Goal: Task Accomplishment & Management: Use online tool/utility

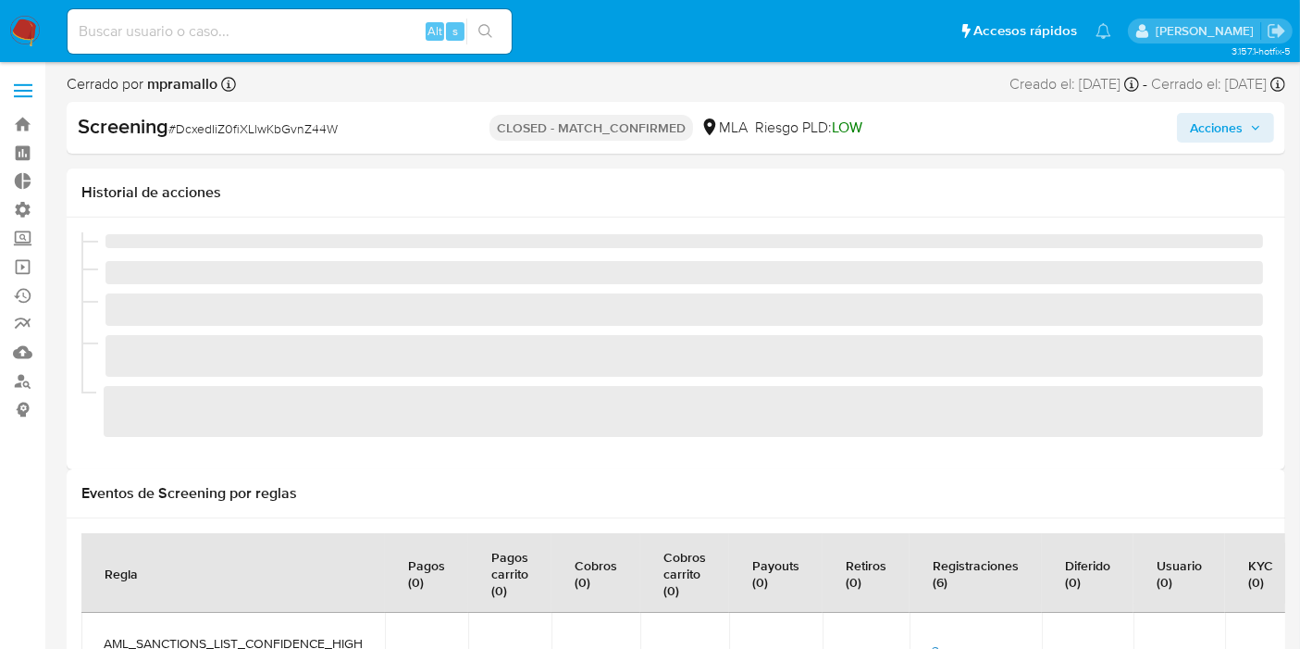
scroll to position [825, 0]
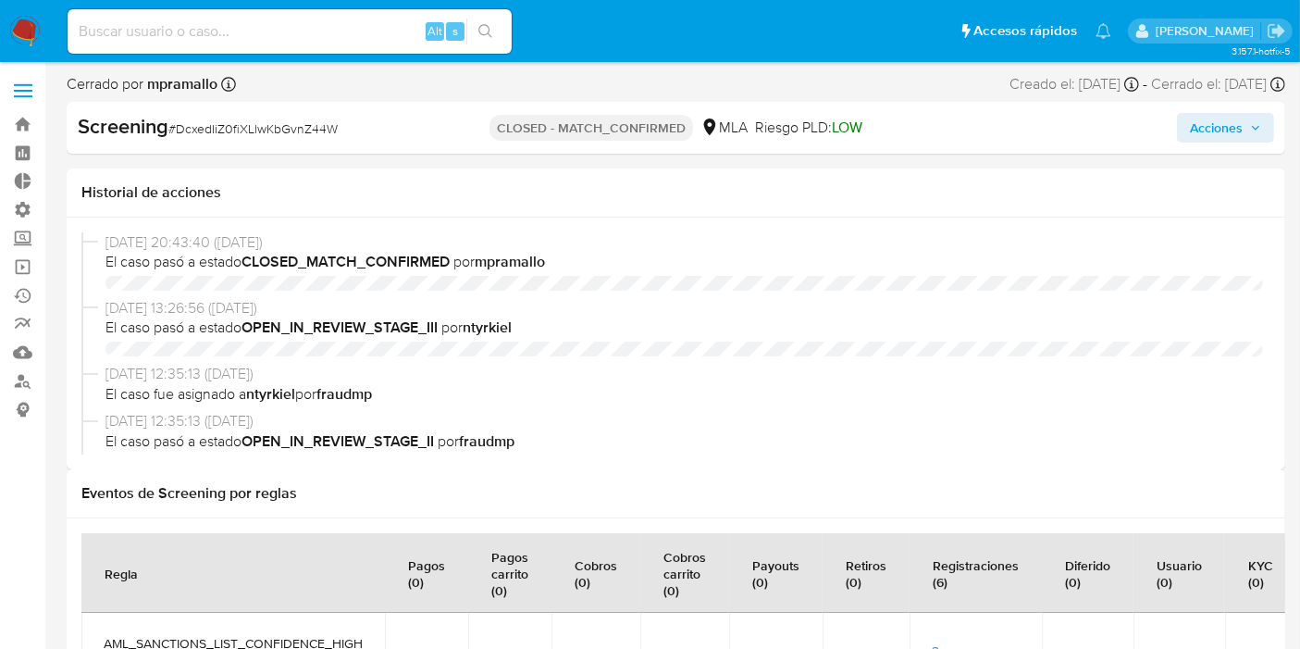
click at [26, 95] on span at bounding box center [23, 96] width 19 height 3
click at [0, 0] on input "checkbox" at bounding box center [0, 0] width 0 height 0
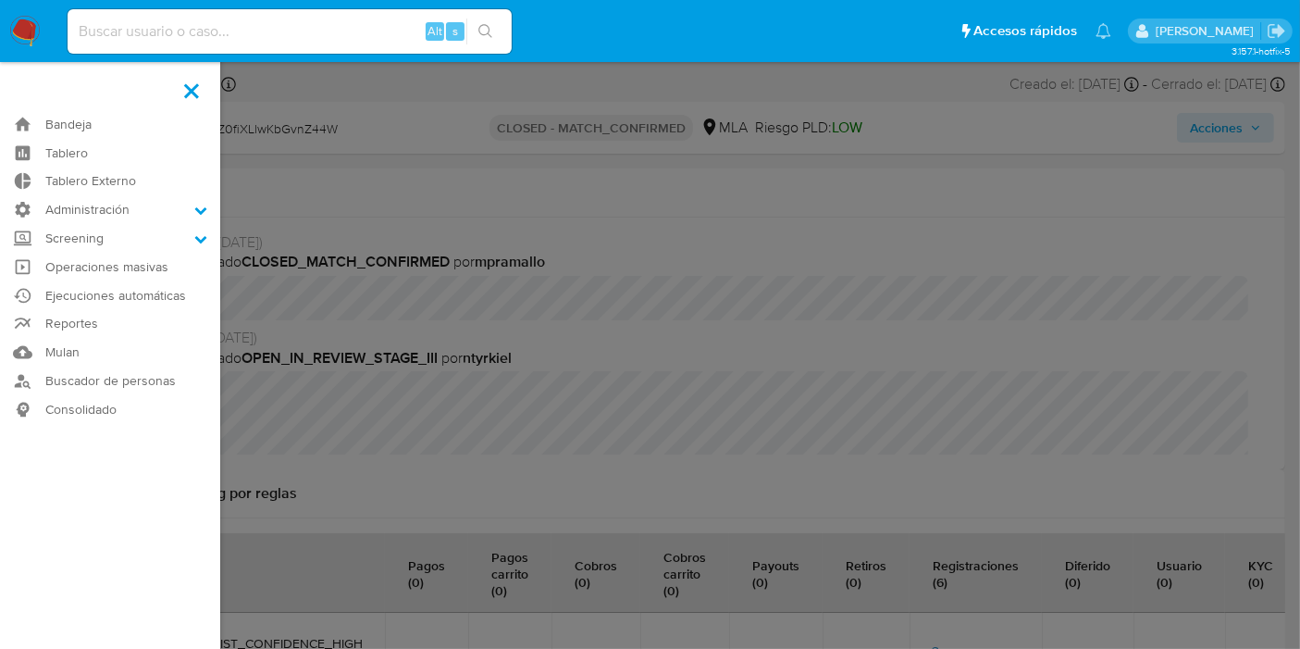
click at [501, 224] on label at bounding box center [650, 324] width 1300 height 649
click at [0, 0] on input "checkbox" at bounding box center [0, 0] width 0 height 0
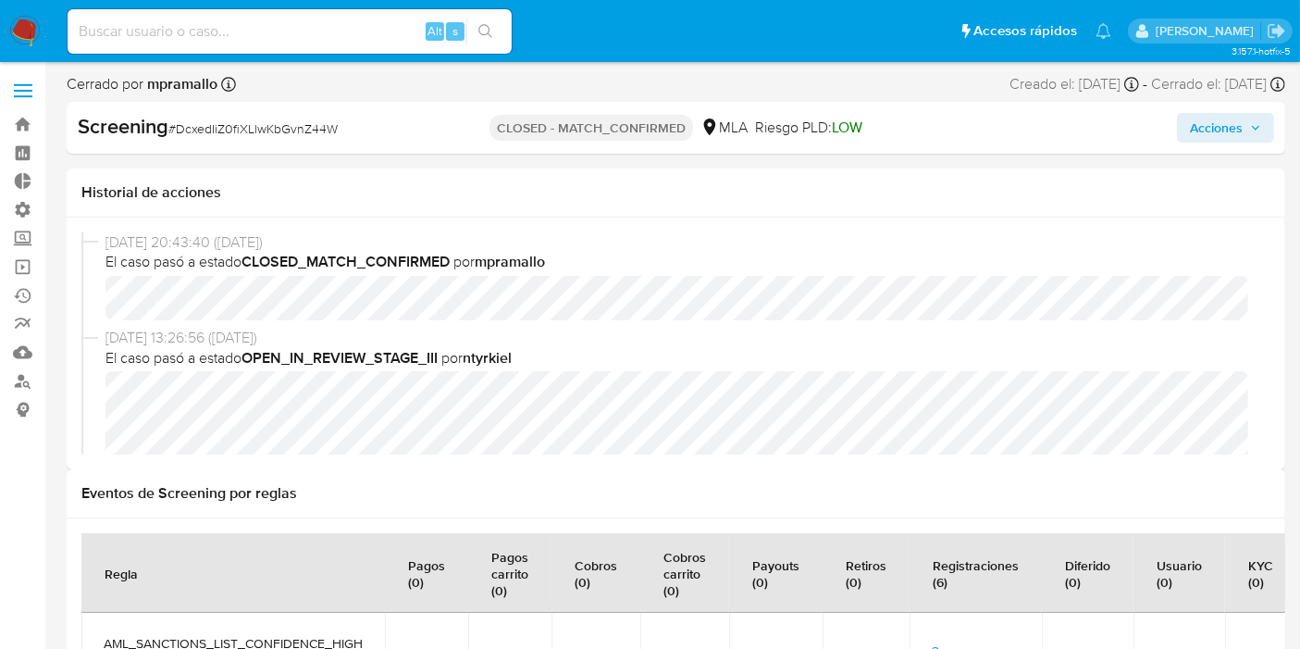
select select "10"
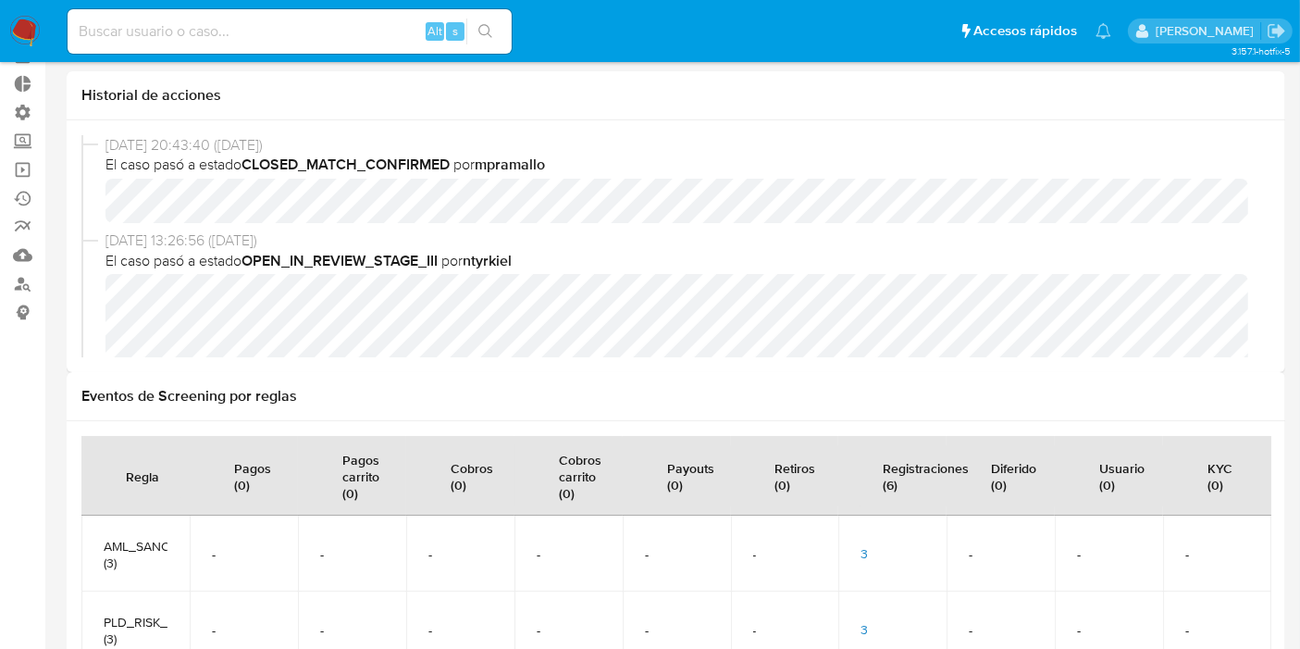
scroll to position [0, 0]
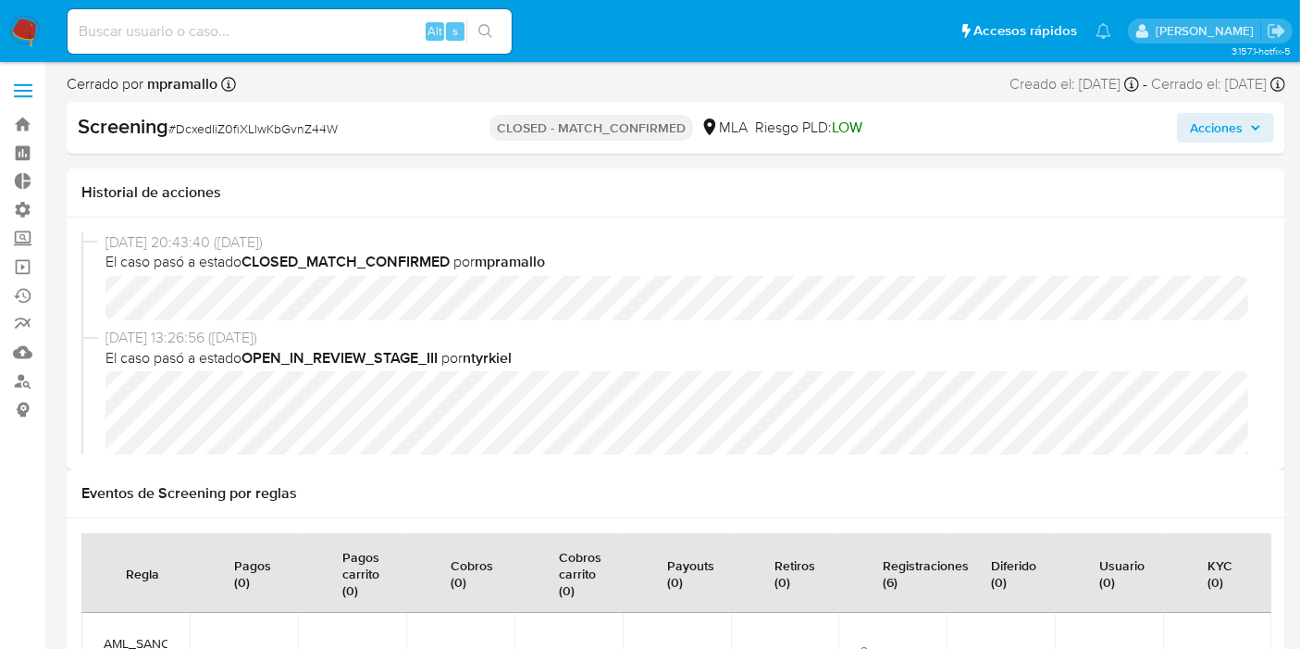
click at [26, 86] on label at bounding box center [23, 90] width 46 height 39
click at [0, 0] on input "checkbox" at bounding box center [0, 0] width 0 height 0
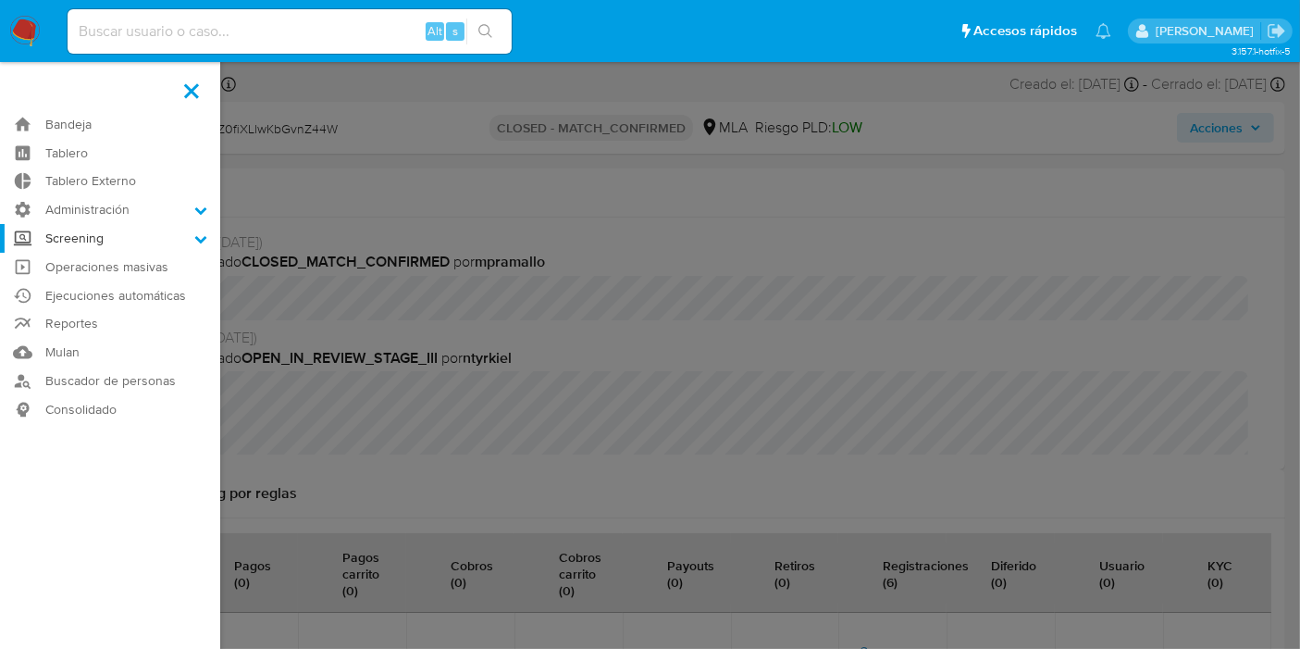
click at [118, 233] on label "Screening" at bounding box center [110, 238] width 220 height 29
click at [0, 0] on input "Screening" at bounding box center [0, 0] width 0 height 0
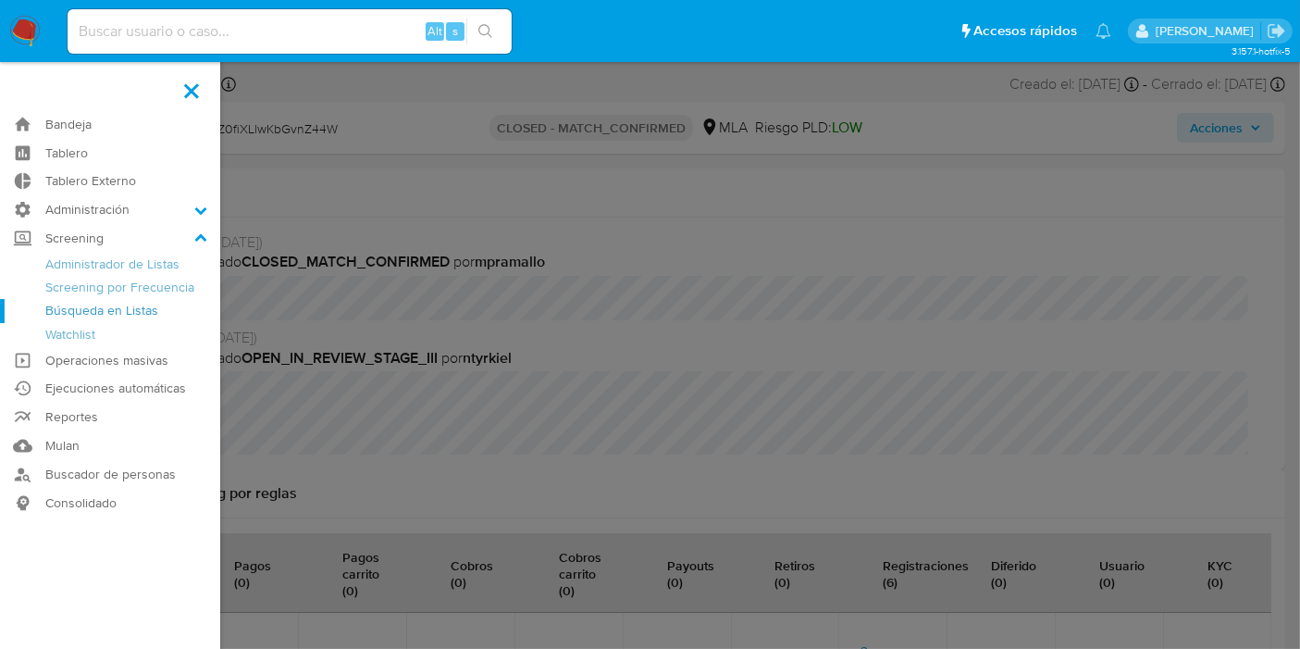
click at [130, 315] on link "Búsqueda en Listas" at bounding box center [110, 310] width 220 height 23
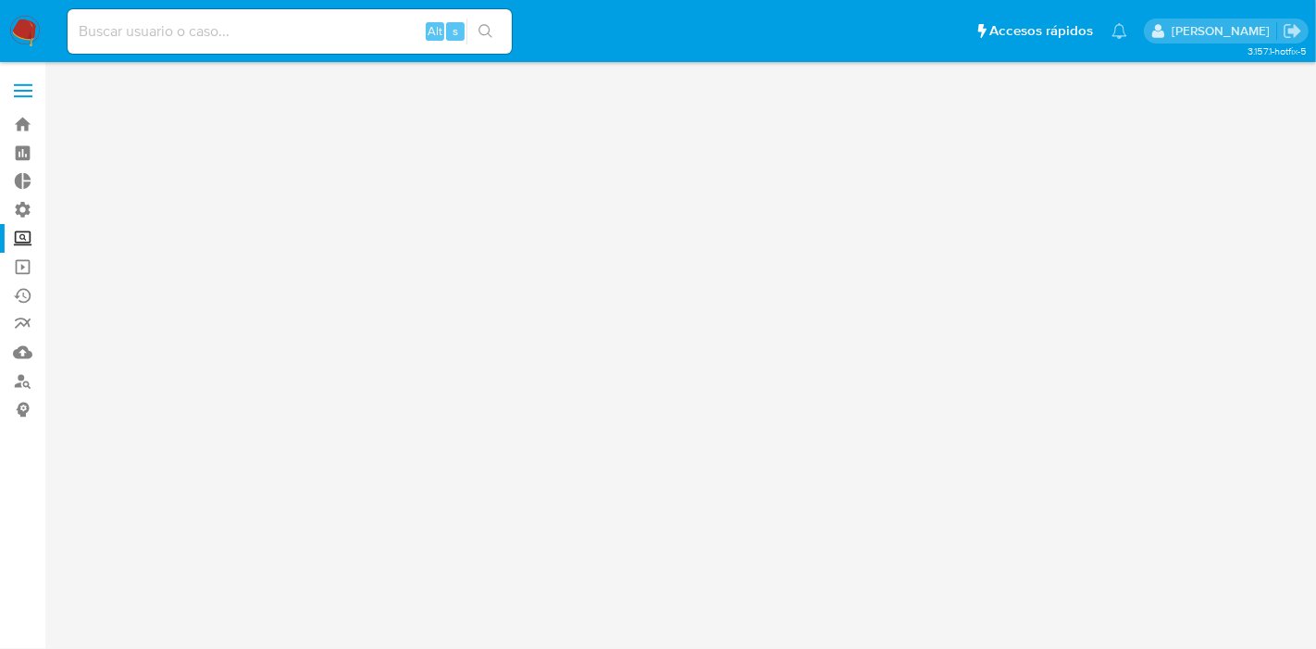
click at [28, 90] on span at bounding box center [23, 91] width 19 height 3
click at [0, 0] on input "checkbox" at bounding box center [0, 0] width 0 height 0
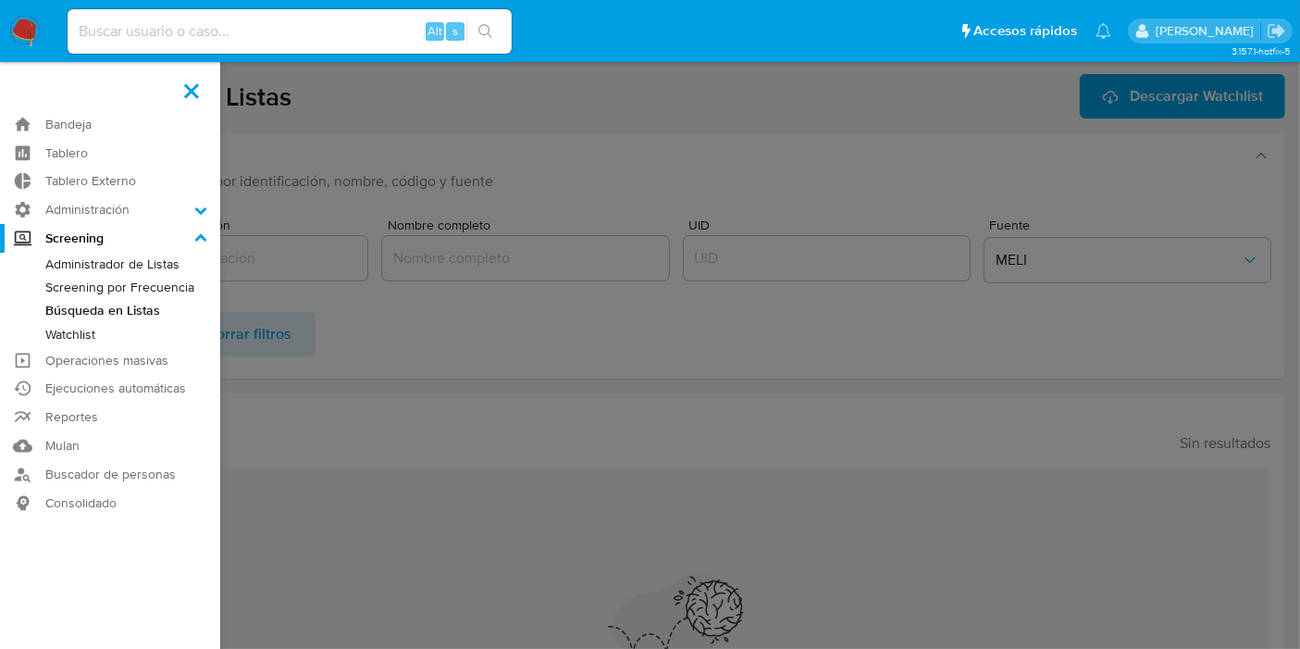
click at [343, 161] on label at bounding box center [650, 324] width 1300 height 649
click at [0, 0] on input "checkbox" at bounding box center [0, 0] width 0 height 0
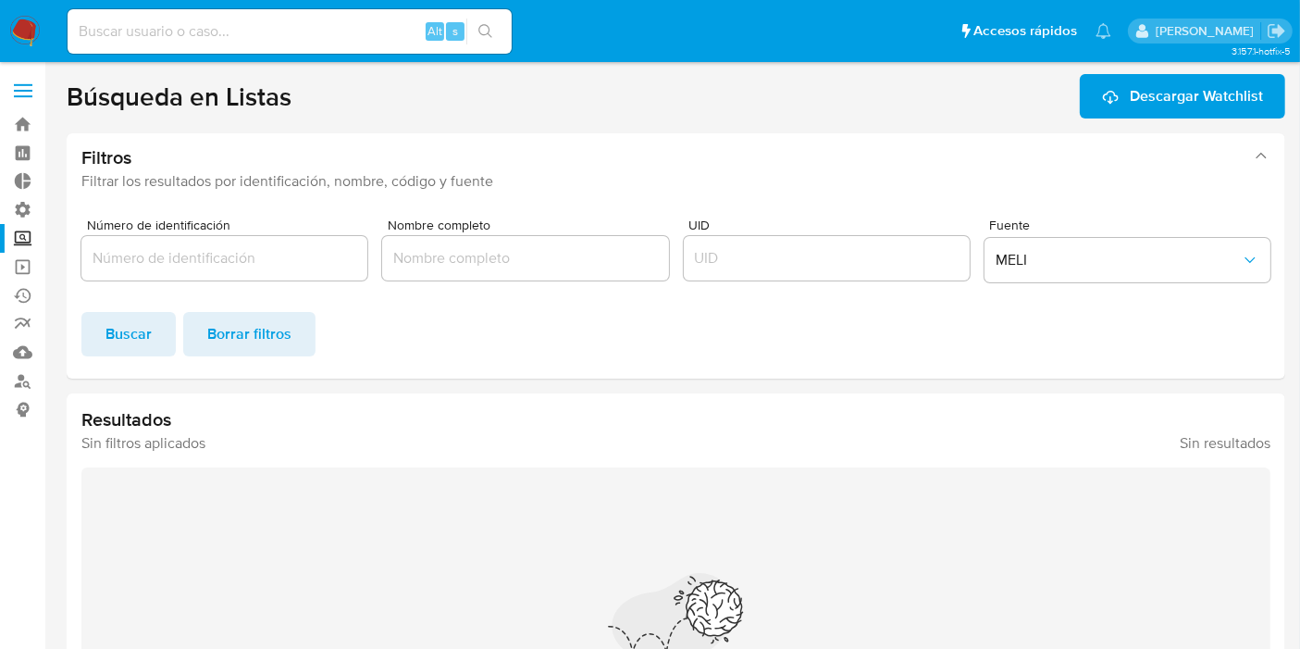
click at [16, 225] on label "Screening" at bounding box center [110, 238] width 220 height 29
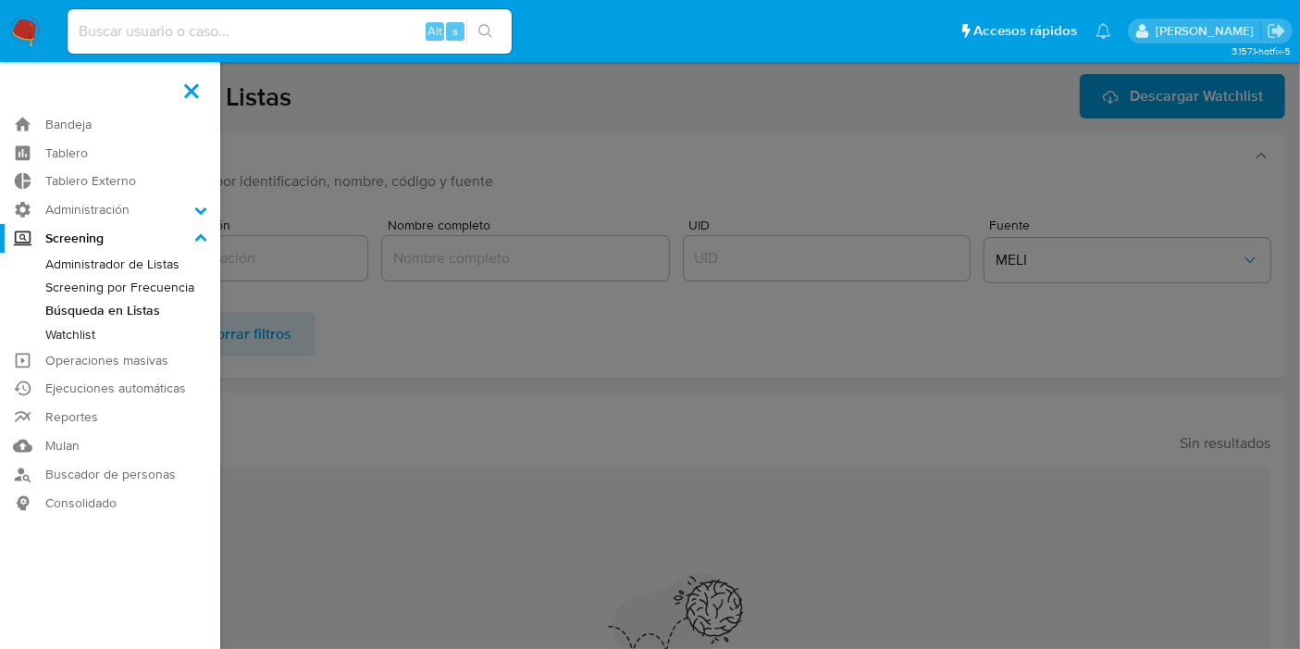
click at [0, 0] on input "Screening" at bounding box center [0, 0] width 0 height 0
click at [141, 266] on link "Administrador de Listas" at bounding box center [110, 264] width 220 height 23
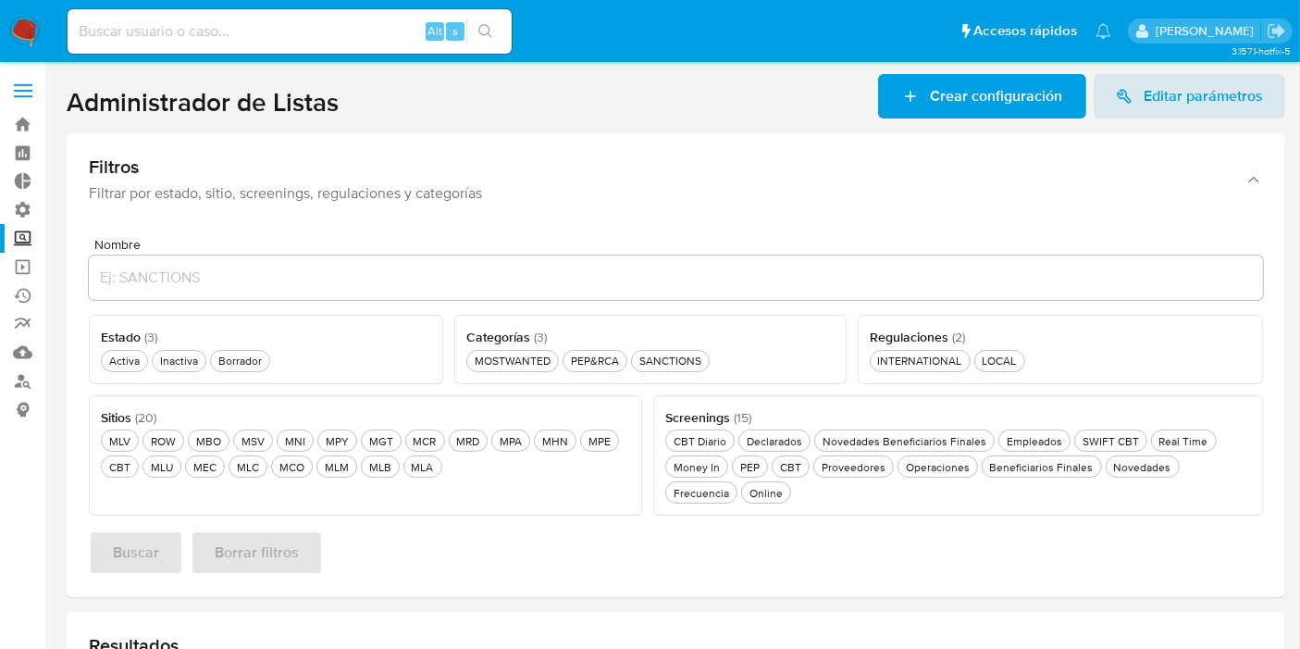
drag, startPoint x: 467, startPoint y: 336, endPoint x: 580, endPoint y: 337, distance: 112.9
click at [584, 336] on div "Categorías ( 3 )" at bounding box center [650, 337] width 368 height 20
click at [541, 340] on span "( 3 )" at bounding box center [540, 337] width 13 height 19
drag, startPoint x: 547, startPoint y: 340, endPoint x: 454, endPoint y: 326, distance: 93.6
click at [454, 326] on div "Categorías ( 3 ) Este campo es requerido MOSTWANTED MOSTWANTED PEP&RCA PEP&RCA …" at bounding box center [650, 349] width 392 height 69
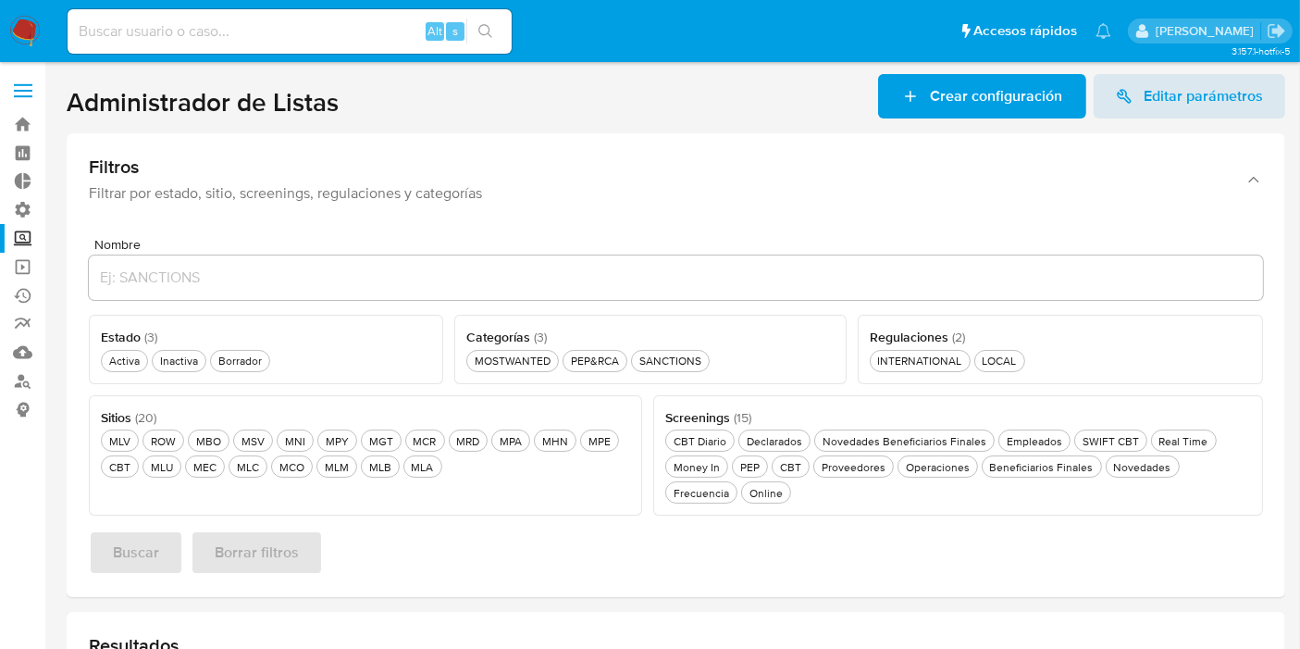
click at [465, 331] on div "Categorías ( 3 ) Este campo es requerido MOSTWANTED MOSTWANTED PEP&RCA PEP&RCA …" at bounding box center [650, 349] width 392 height 69
click at [473, 335] on span "Categorías ( 3 )" at bounding box center [506, 337] width 80 height 19
drag, startPoint x: 471, startPoint y: 335, endPoint x: 555, endPoint y: 345, distance: 84.8
click at [555, 345] on div "Categorías ( 3 ) Este campo es requerido MOSTWANTED MOSTWANTED PEP&RCA PEP&RCA …" at bounding box center [650, 349] width 392 height 69
click at [537, 334] on span "( 3 )" at bounding box center [540, 337] width 13 height 19
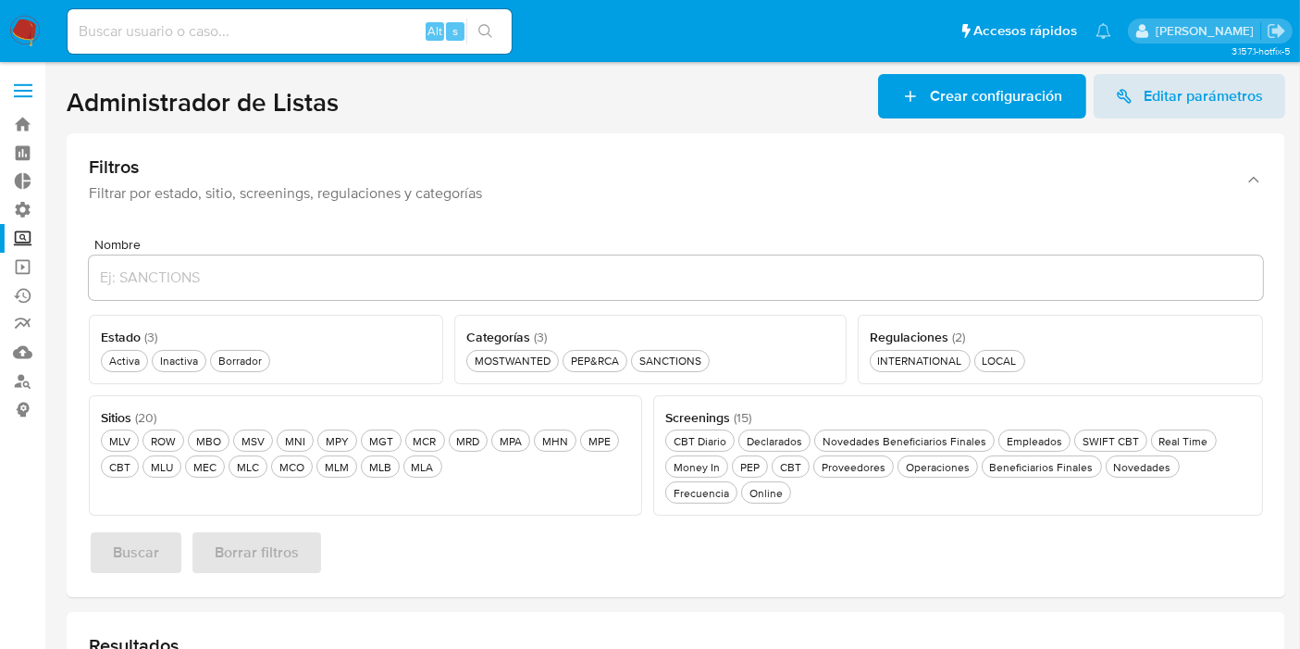
drag, startPoint x: 867, startPoint y: 339, endPoint x: 1007, endPoint y: 324, distance: 140.5
click at [1007, 324] on div "Regulaciones ( 2 ) Este campo es requerido INTERNATIONAL INTERNATIONAL LOCAL LO…" at bounding box center [1060, 349] width 405 height 69
click at [968, 336] on div "Regulaciones ( 2 )" at bounding box center [1060, 337] width 381 height 20
drag, startPoint x: 968, startPoint y: 336, endPoint x: 866, endPoint y: 337, distance: 101.8
click at [866, 337] on div "Regulaciones ( 2 ) Este campo es requerido INTERNATIONAL INTERNATIONAL LOCAL LO…" at bounding box center [1060, 349] width 405 height 69
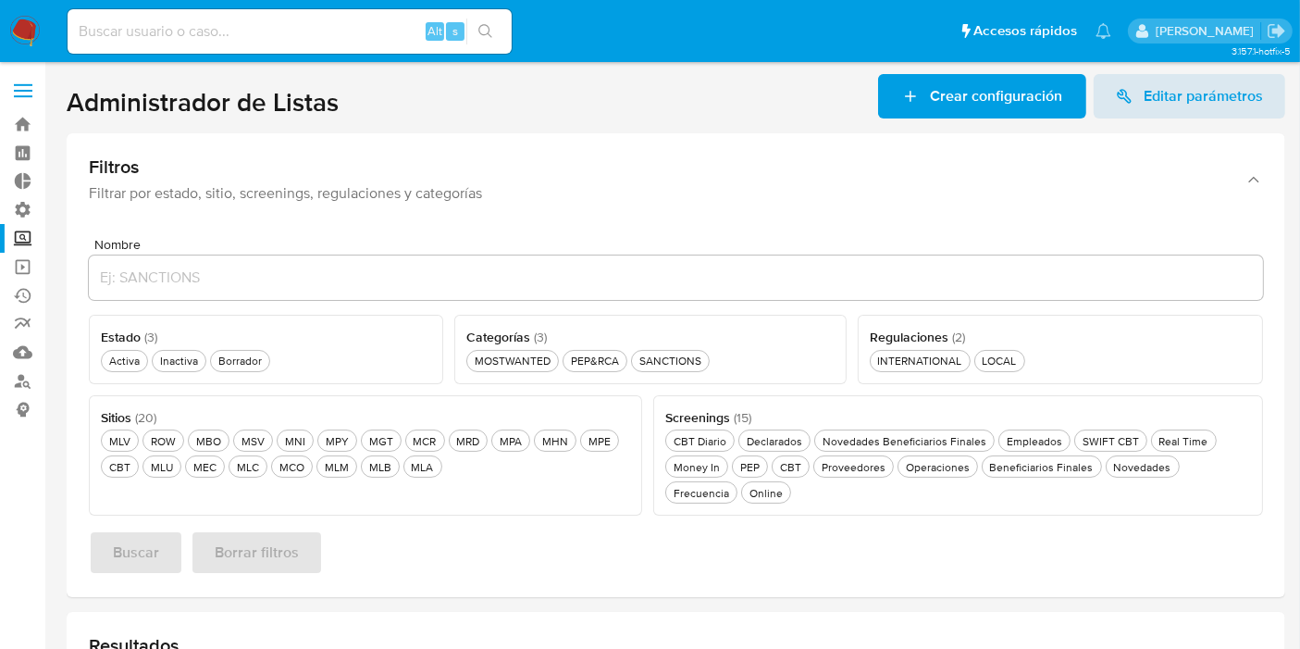
click at [866, 337] on div "Regulaciones ( 2 ) Este campo es requerido INTERNATIONAL INTERNATIONAL LOCAL LO…" at bounding box center [1060, 349] width 405 height 69
click at [121, 363] on div "Activa Activa" at bounding box center [124, 361] width 38 height 16
click at [162, 442] on div "ROW ROW" at bounding box center [163, 441] width 32 height 16
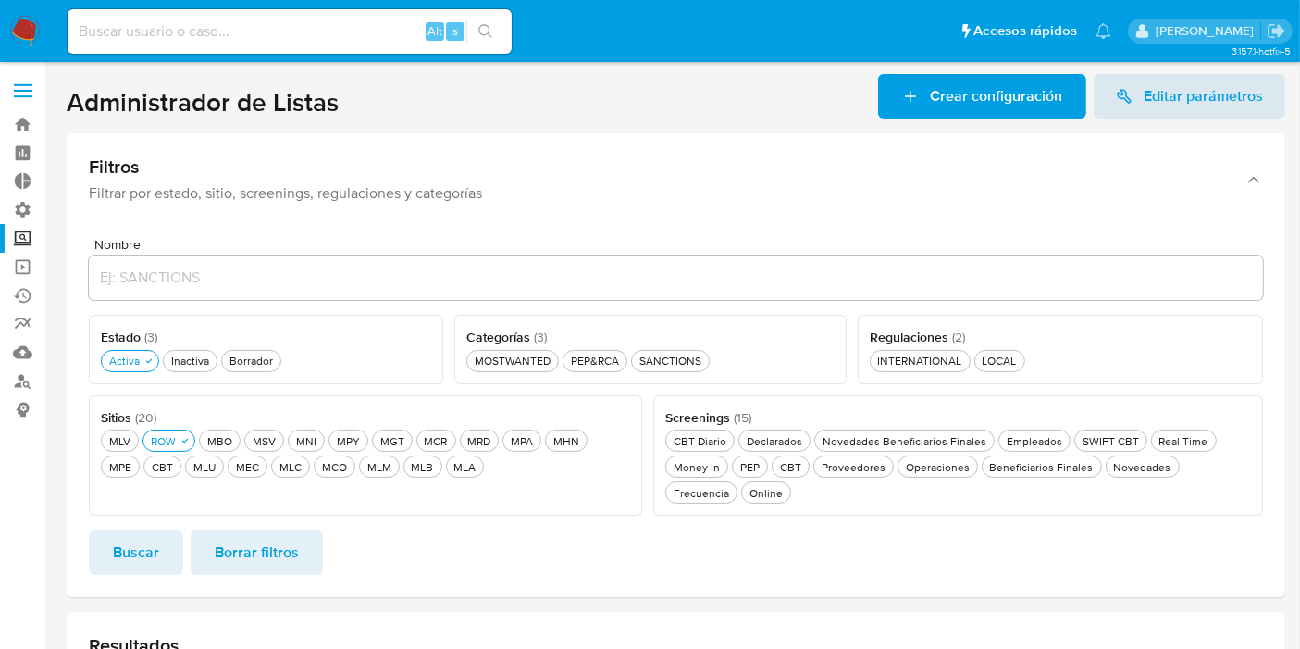
drag, startPoint x: 133, startPoint y: 531, endPoint x: 142, endPoint y: 551, distance: 21.1
click at [132, 532] on span "Buscar" at bounding box center [136, 552] width 46 height 41
click at [145, 553] on div "Buscar Borrar filtros" at bounding box center [676, 552] width 1174 height 44
drag, startPoint x: 1231, startPoint y: 48, endPoint x: 1289, endPoint y: 56, distance: 58.9
click at [1289, 56] on span "3.157.1-hotfix-5" at bounding box center [1261, 50] width 59 height 15
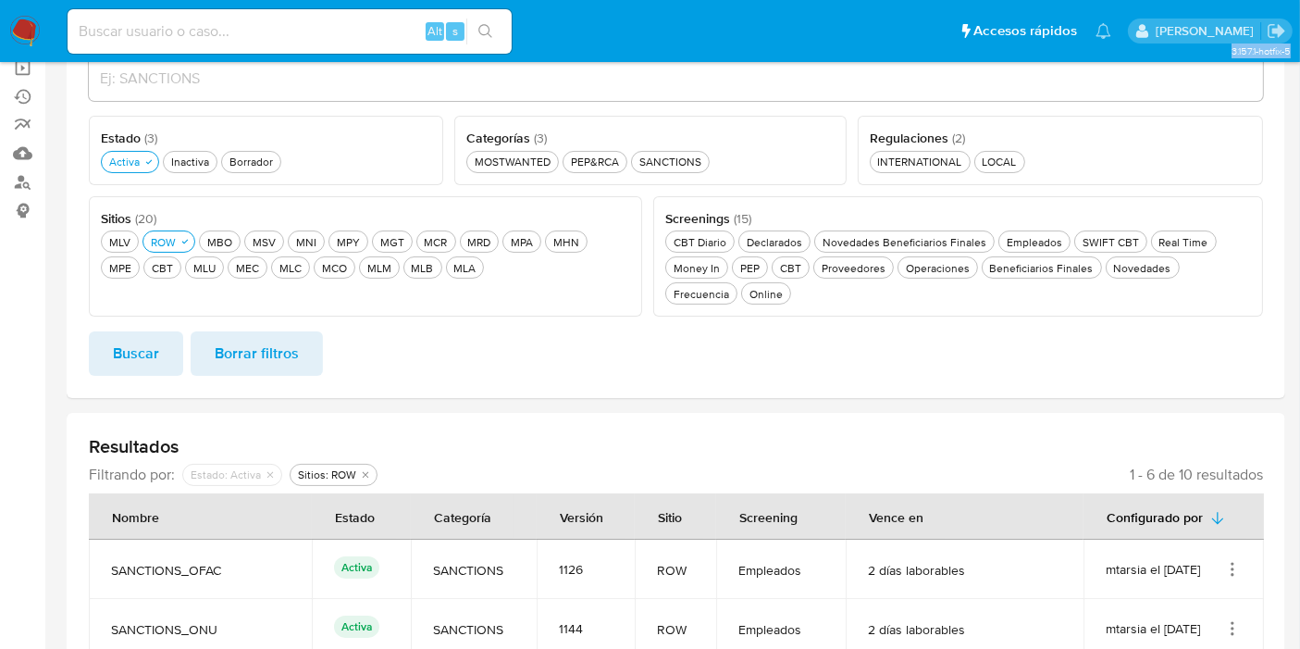
scroll to position [7, 0]
